Goal: Find contact information: Find contact information

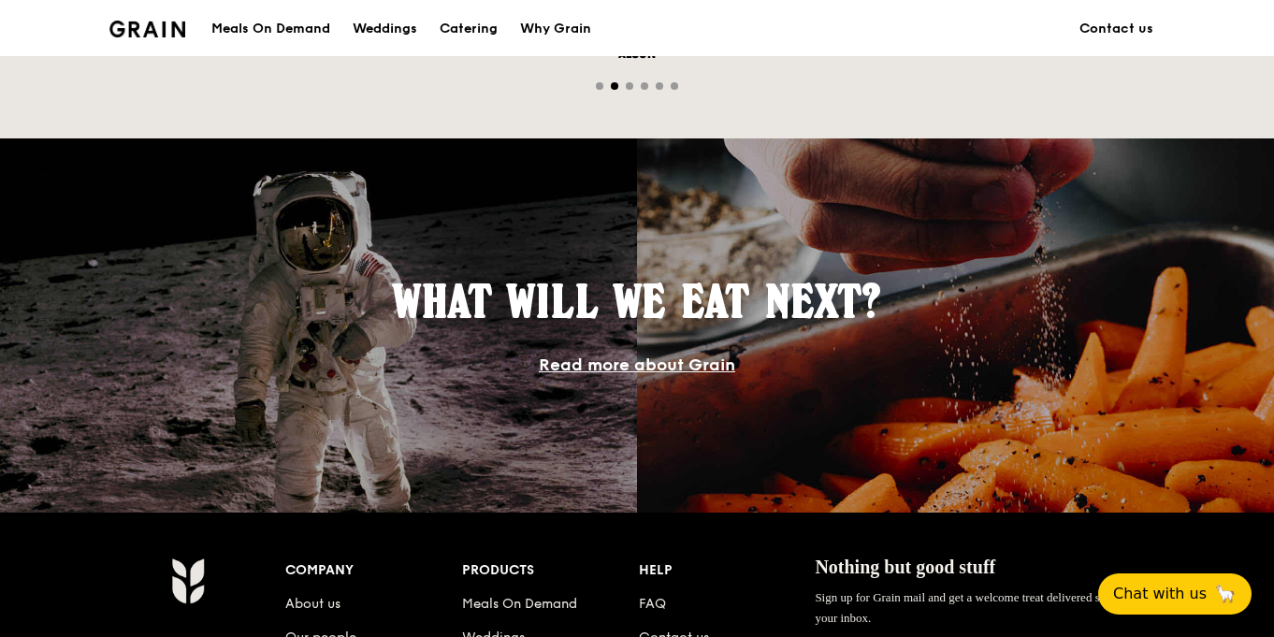
scroll to position [1485, 0]
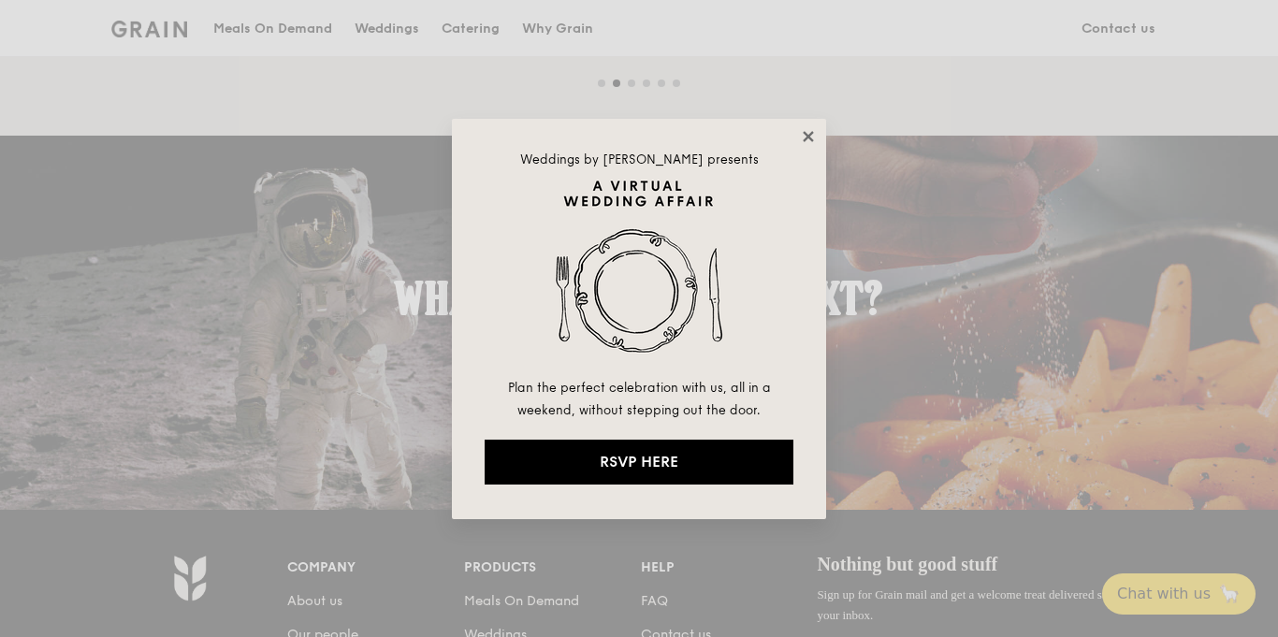
click at [806, 135] on icon at bounding box center [808, 136] width 10 height 10
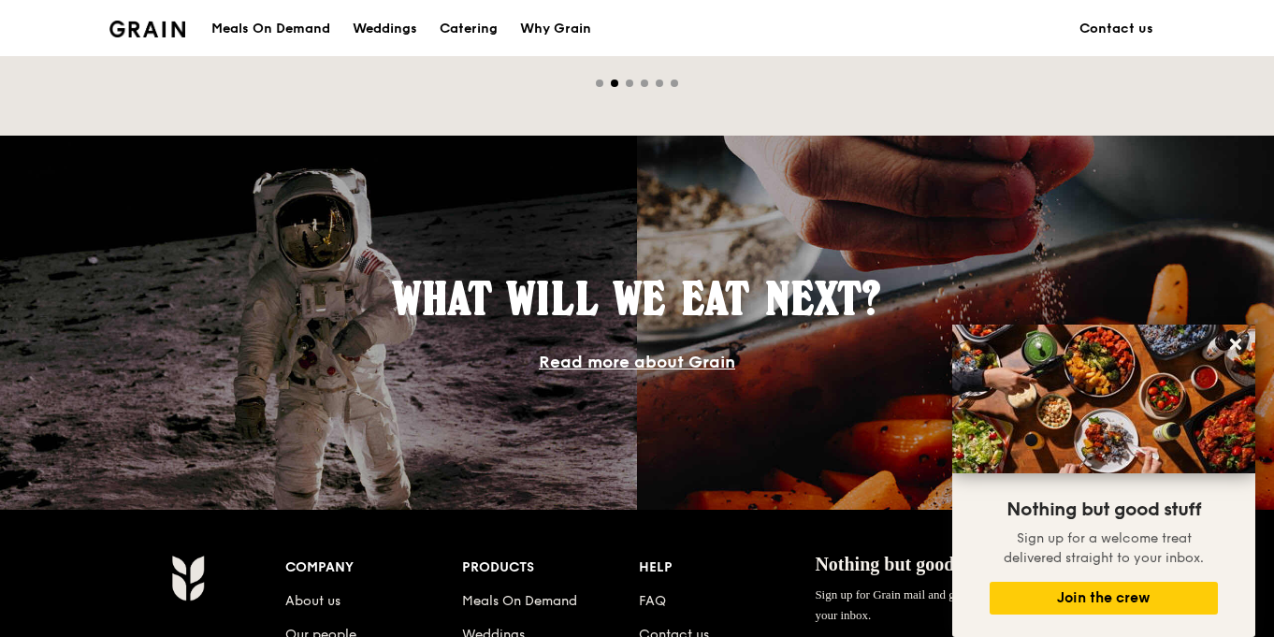
scroll to position [1777, 0]
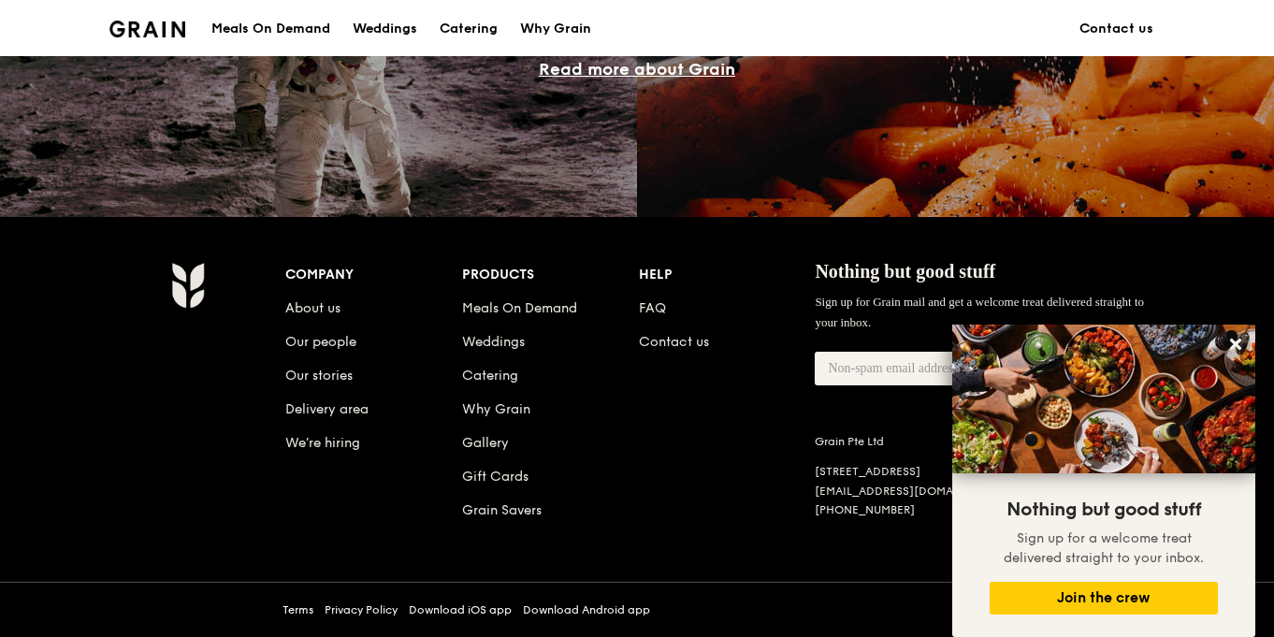
click at [729, 482] on div "Company About us Our people Our stories Delivery area We’re hiring Products Mea…" at bounding box center [726, 407] width 883 height 290
click at [1227, 340] on icon at bounding box center [1235, 344] width 17 height 17
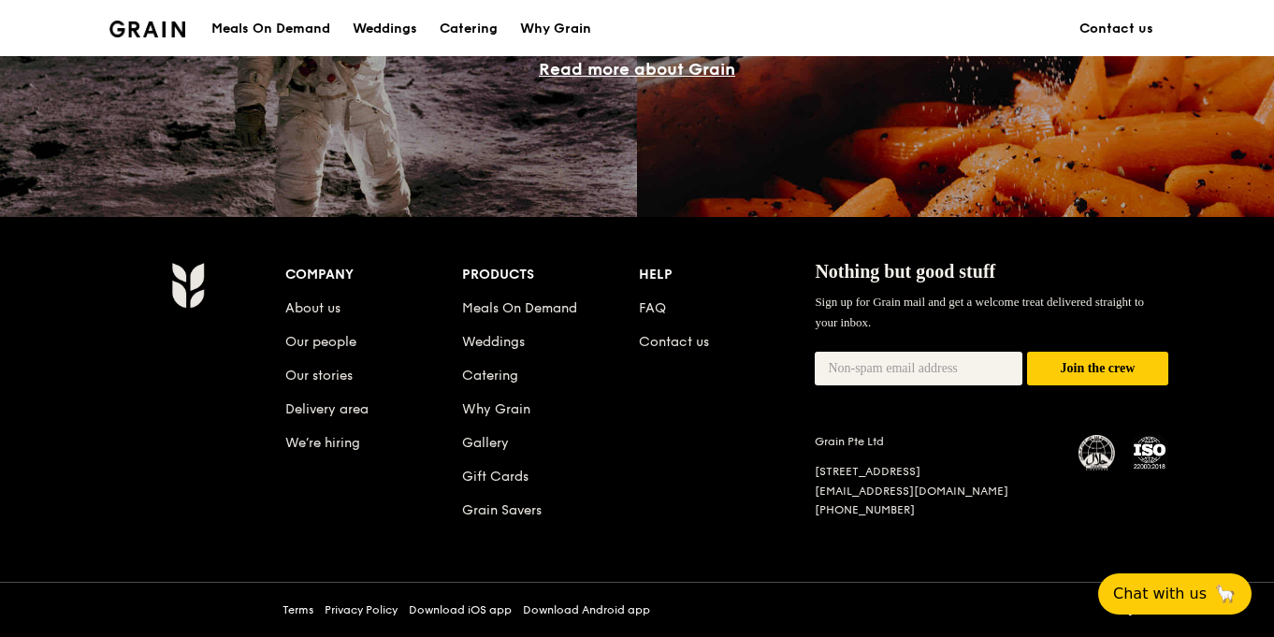
drag, startPoint x: 955, startPoint y: 494, endPoint x: 813, endPoint y: 494, distance: 142.2
click at [813, 494] on div "Company About us Our people Our stories Delivery area We’re hiring Products Mea…" at bounding box center [726, 407] width 883 height 290
click at [728, 489] on div "Company About us Our people Our stories Delivery area We’re hiring Products Mea…" at bounding box center [726, 407] width 883 height 290
drag, startPoint x: 957, startPoint y: 492, endPoint x: 819, endPoint y: 496, distance: 138.5
click at [819, 496] on div "[EMAIL_ADDRESS][DOMAIN_NAME]" at bounding box center [935, 491] width 241 height 15
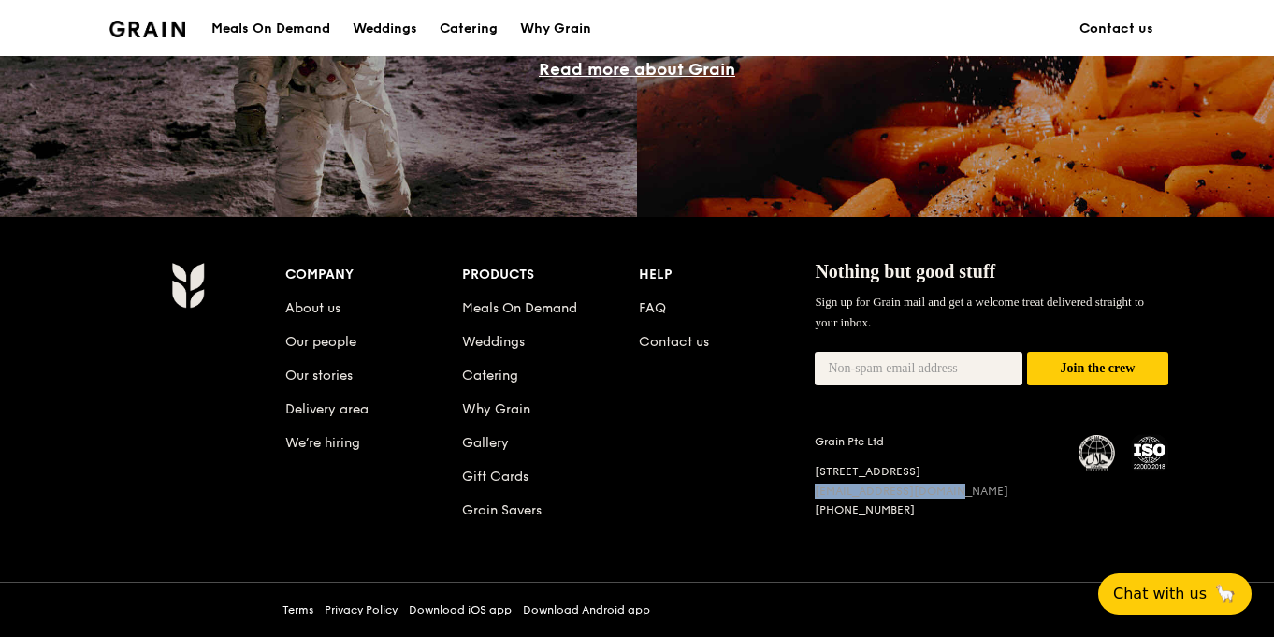
copy link "[EMAIL_ADDRESS][DOMAIN_NAME]"
click at [565, 412] on li "Why Grain" at bounding box center [550, 406] width 177 height 34
drag, startPoint x: 899, startPoint y: 511, endPoint x: 816, endPoint y: 511, distance: 83.3
click at [816, 511] on div "[PHONE_NUMBER]" at bounding box center [935, 509] width 241 height 15
copy link "[PHONE_NUMBER]"
